Goal: Complete application form

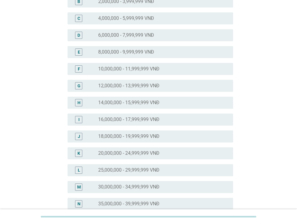
scroll to position [90, 0]
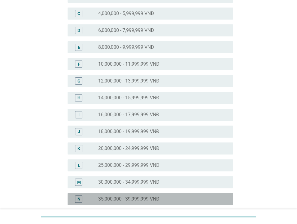
click at [142, 197] on label "35,000,000 - 39,999,999 VNĐ" at bounding box center [128, 199] width 61 height 6
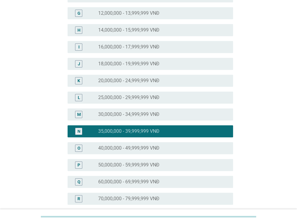
scroll to position [240, 0]
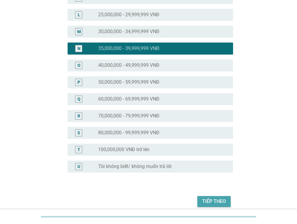
click at [218, 201] on div "Tiếp theo" at bounding box center [214, 200] width 24 height 7
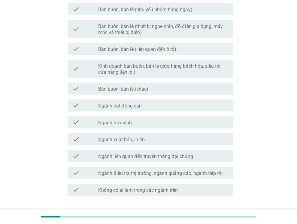
scroll to position [309, 0]
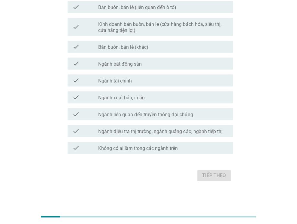
drag, startPoint x: 196, startPoint y: 151, endPoint x: 194, endPoint y: 146, distance: 4.7
click at [194, 148] on div "check_box_outline_blank Không có ai làm trong các ngành trên" at bounding box center [163, 147] width 130 height 7
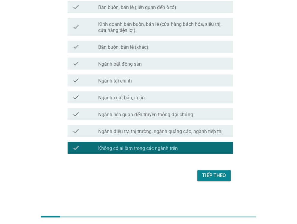
click at [215, 171] on button "Tiếp theo" at bounding box center [213, 175] width 33 height 11
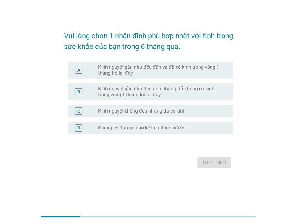
scroll to position [0, 0]
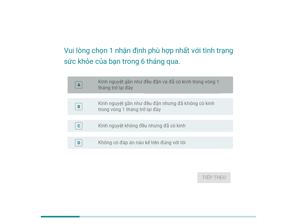
click at [178, 83] on label "Kinh nguyệt gần như đều đặn và đã có kinh trong vòng 1 tháng trở lại đây" at bounding box center [160, 85] width 125 height 12
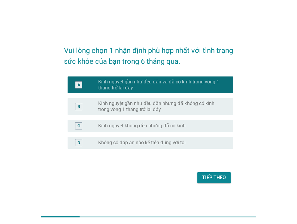
click at [227, 179] on button "Tiếp theo" at bounding box center [213, 177] width 33 height 11
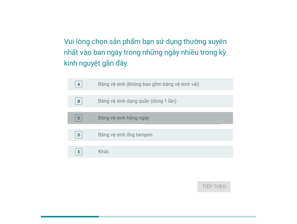
click at [148, 118] on label "Băng vệ sinh hằng ngày" at bounding box center [123, 118] width 51 height 6
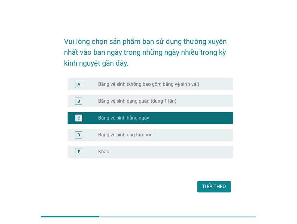
click at [171, 83] on label "Băng vệ sinh (không bao gồm băng vệ sinh vải)" at bounding box center [148, 84] width 101 height 6
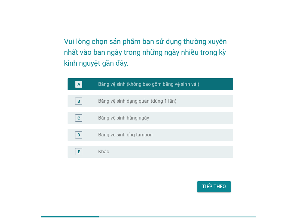
click at [151, 104] on label "Băng vệ sinh dạng quần (dùng 1 lần)" at bounding box center [137, 101] width 78 height 6
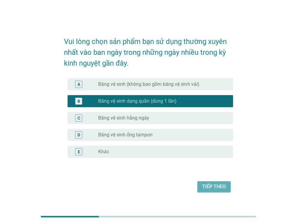
click at [203, 185] on button "Tiếp theo" at bounding box center [213, 186] width 33 height 11
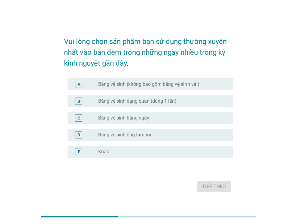
click at [199, 176] on form "Vui lòng chọn sản phẩm bạn sử dụng thường xuyên nhất vào ban đêm trong những ng…" at bounding box center [148, 111] width 169 height 163
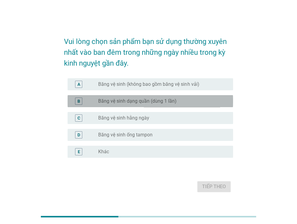
click at [147, 100] on label "Băng vệ sinh dạng quần (dùng 1 lần)" at bounding box center [137, 101] width 78 height 6
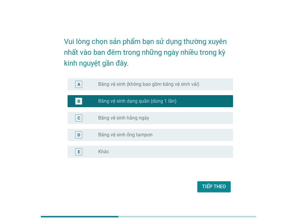
click at [214, 192] on div "Tiếp theo" at bounding box center [148, 186] width 169 height 14
click at [218, 186] on div "Tiếp theo" at bounding box center [214, 186] width 24 height 7
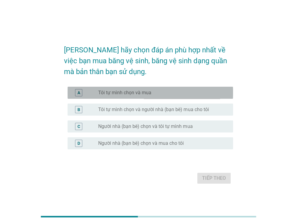
click at [173, 87] on div "A radio_button_unchecked Tôi tự mình chọn và mua" at bounding box center [151, 93] width 166 height 12
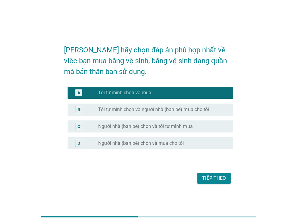
click at [214, 178] on div "Tiếp theo" at bounding box center [214, 177] width 24 height 7
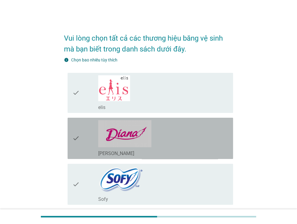
click at [76, 135] on icon "check" at bounding box center [75, 138] width 7 height 36
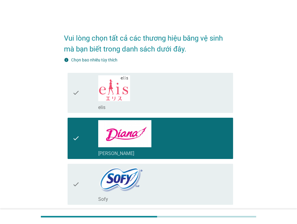
click at [78, 182] on icon "check" at bounding box center [75, 184] width 7 height 36
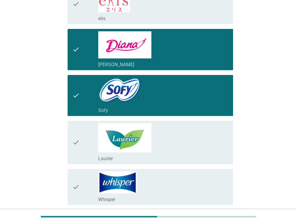
scroll to position [90, 0]
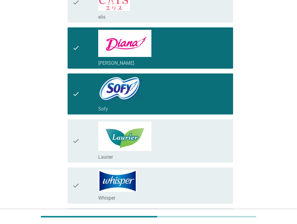
click at [79, 139] on div "check" at bounding box center [85, 140] width 26 height 38
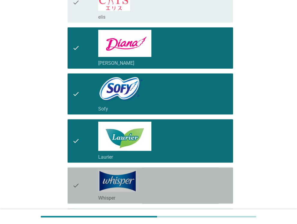
click at [78, 184] on icon "check" at bounding box center [75, 185] width 7 height 31
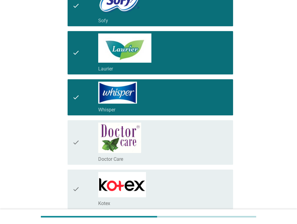
scroll to position [180, 0]
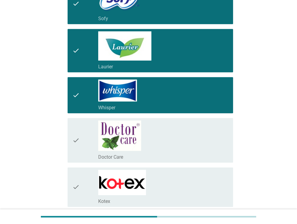
click at [75, 190] on icon "check" at bounding box center [75, 187] width 7 height 35
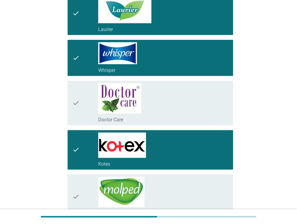
scroll to position [270, 0]
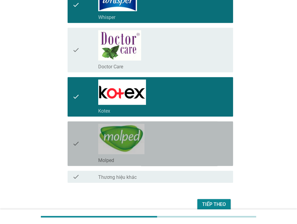
click at [79, 140] on icon "check" at bounding box center [75, 144] width 7 height 40
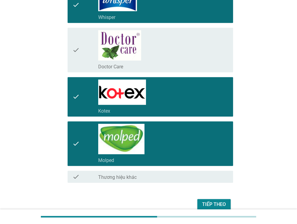
click at [78, 142] on icon "check" at bounding box center [75, 144] width 7 height 40
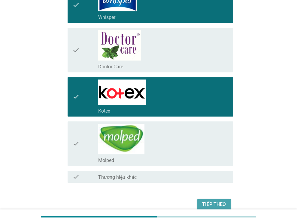
click at [210, 202] on div "Tiếp theo" at bounding box center [214, 203] width 24 height 7
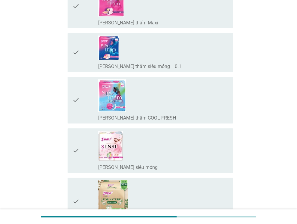
scroll to position [150, 0]
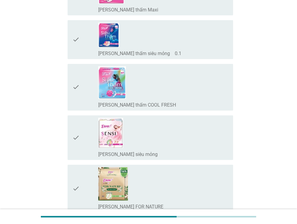
click at [80, 85] on div "check" at bounding box center [85, 87] width 26 height 42
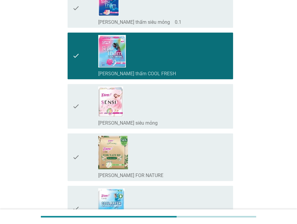
scroll to position [240, 0]
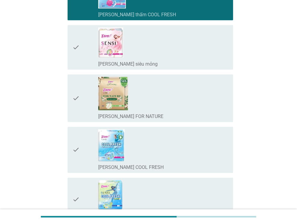
click at [185, 150] on div "check_box_outline_blank Diana SENSI COOL FRESH" at bounding box center [163, 149] width 130 height 41
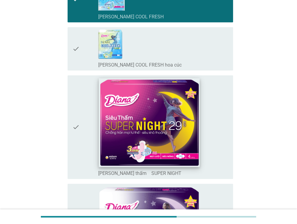
click at [180, 135] on img at bounding box center [149, 122] width 101 height 89
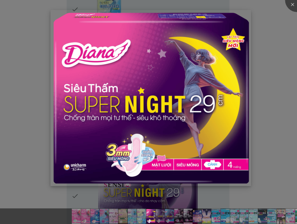
scroll to position [451, 0]
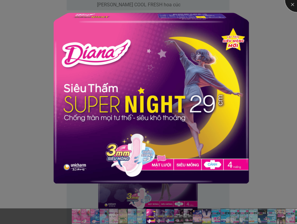
click at [289, 6] on div at bounding box center [297, 0] width 24 height 24
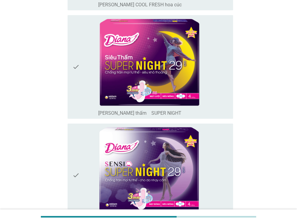
click at [73, 66] on icon "check" at bounding box center [75, 66] width 7 height 99
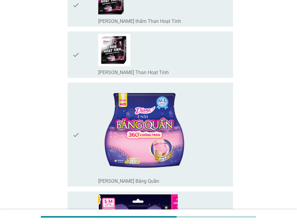
scroll to position [811, 0]
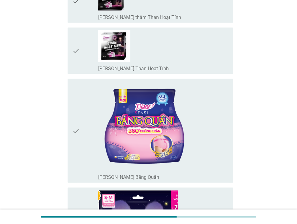
click at [77, 130] on icon "check" at bounding box center [75, 130] width 7 height 99
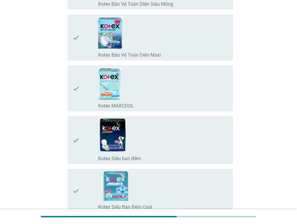
scroll to position [1292, 0]
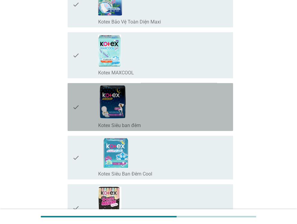
click at [78, 102] on icon "check" at bounding box center [75, 106] width 7 height 43
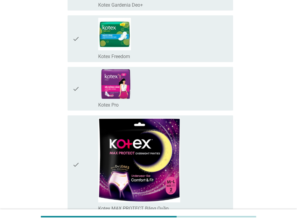
scroll to position [1623, 0]
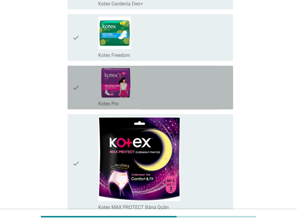
click at [76, 83] on icon "check" at bounding box center [75, 87] width 7 height 39
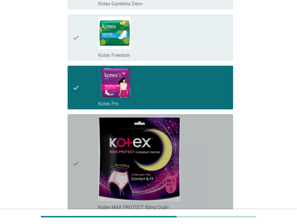
click at [72, 164] on icon "check" at bounding box center [75, 163] width 7 height 94
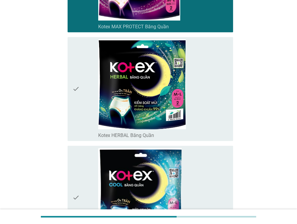
click at [77, 92] on icon "check" at bounding box center [75, 88] width 7 height 99
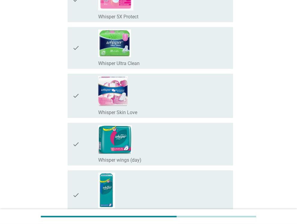
scroll to position [3967, 0]
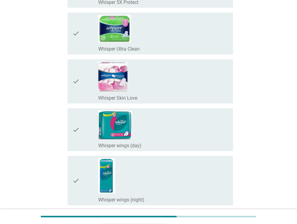
click at [82, 37] on div "check" at bounding box center [85, 33] width 26 height 37
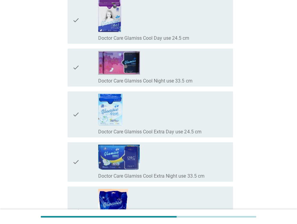
scroll to position [5079, 0]
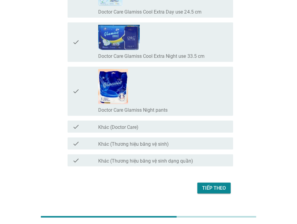
click at [210, 182] on button "Tiếp theo" at bounding box center [213, 187] width 33 height 11
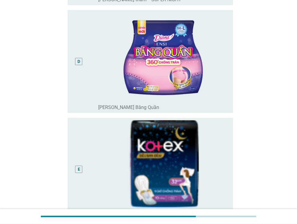
scroll to position [391, 0]
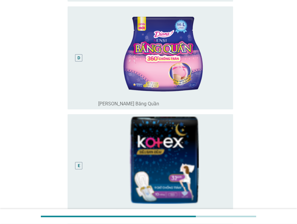
click at [83, 62] on div "D" at bounding box center [78, 58] width 13 height 98
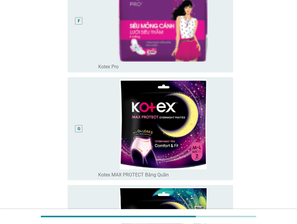
scroll to position [751, 0]
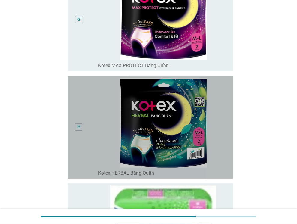
click at [86, 130] on div "H" at bounding box center [85, 127] width 26 height 98
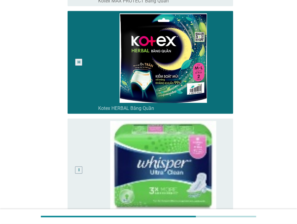
scroll to position [891, 0]
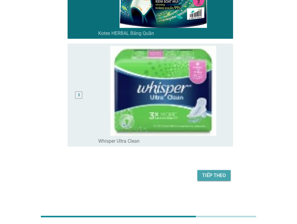
click at [206, 176] on div "Tiếp theo" at bounding box center [214, 175] width 24 height 7
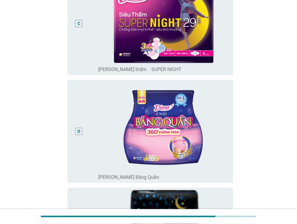
scroll to position [391, 0]
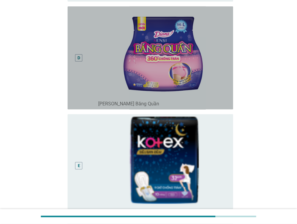
click at [87, 77] on div "D" at bounding box center [85, 58] width 26 height 98
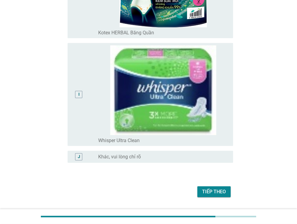
scroll to position [908, 0]
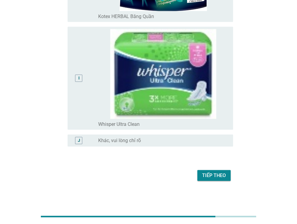
click at [214, 177] on div "Tiếp theo" at bounding box center [214, 175] width 24 height 7
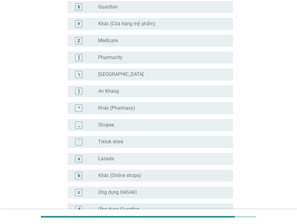
scroll to position [451, 0]
click at [171, 124] on div "radio_button_unchecked Shopee" at bounding box center [160, 124] width 125 height 6
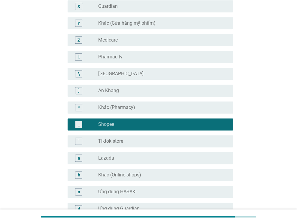
click at [154, 154] on div "a radio_button_unchecked Lazada" at bounding box center [151, 158] width 166 height 12
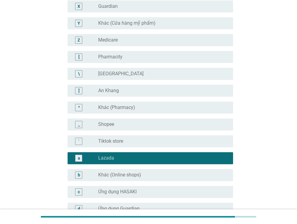
click at [173, 125] on div "radio_button_unchecked Shopee" at bounding box center [160, 124] width 125 height 6
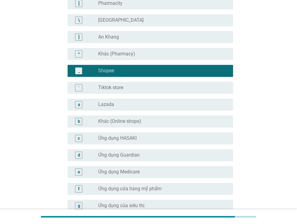
scroll to position [586, 0]
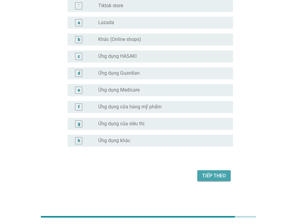
click at [206, 172] on div "Tiếp theo" at bounding box center [214, 175] width 24 height 7
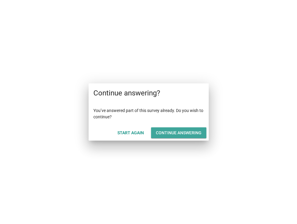
click at [179, 132] on div "Continue answering" at bounding box center [179, 133] width 46 height 6
